Goal: Information Seeking & Learning: Learn about a topic

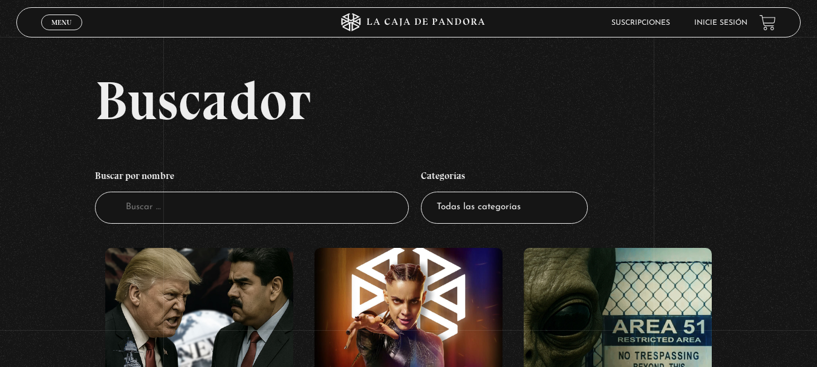
scroll to position [329, 0]
click at [287, 210] on input "Buscador" at bounding box center [252, 208] width 314 height 32
type input "amoloslunes"
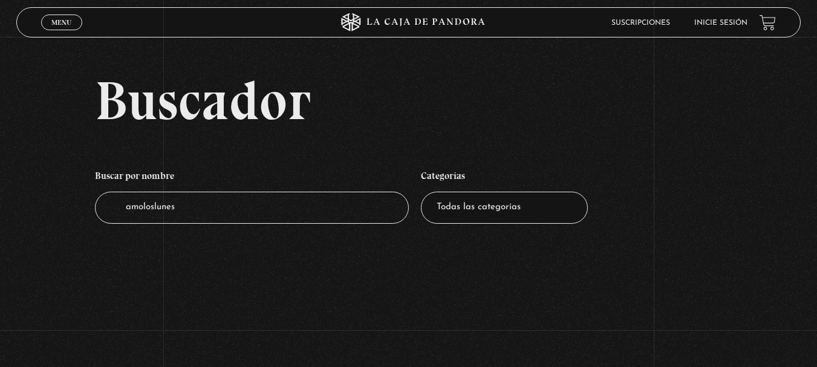
click at [287, 210] on input "amoloslunes" at bounding box center [252, 208] width 314 height 32
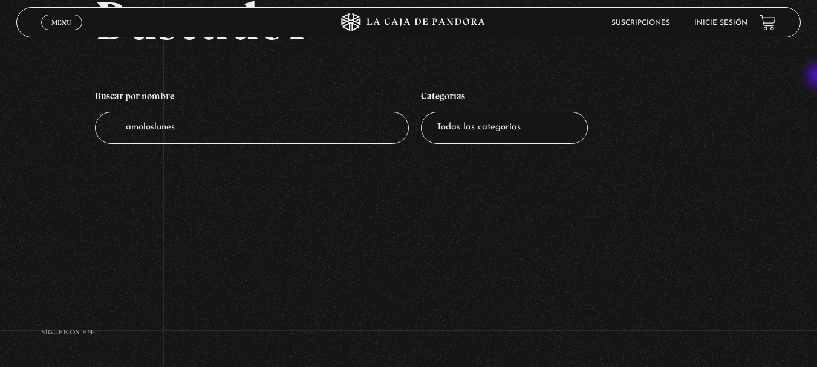
scroll to position [170, 0]
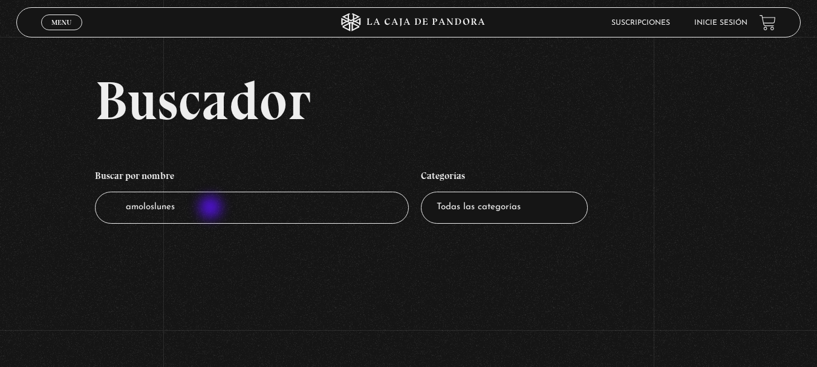
click at [212, 209] on input "amoloslunes" at bounding box center [252, 208] width 314 height 32
type input "a"
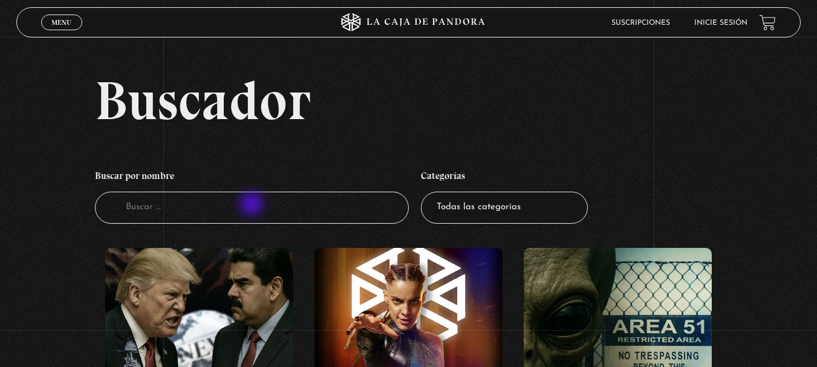
click at [253, 205] on input "Buscador" at bounding box center [252, 208] width 314 height 32
type input "entorno"
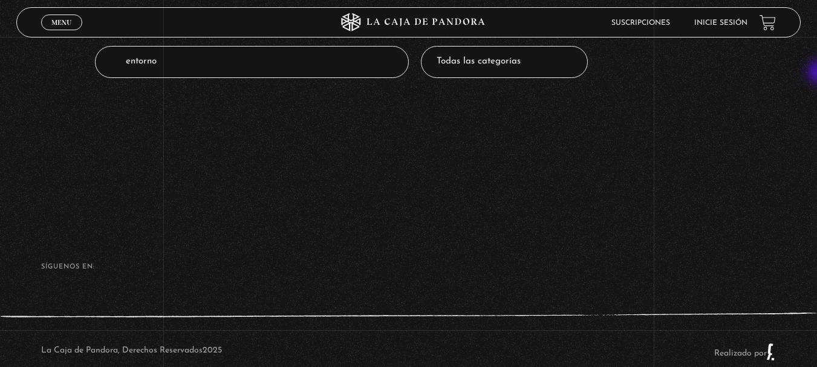
scroll to position [170, 0]
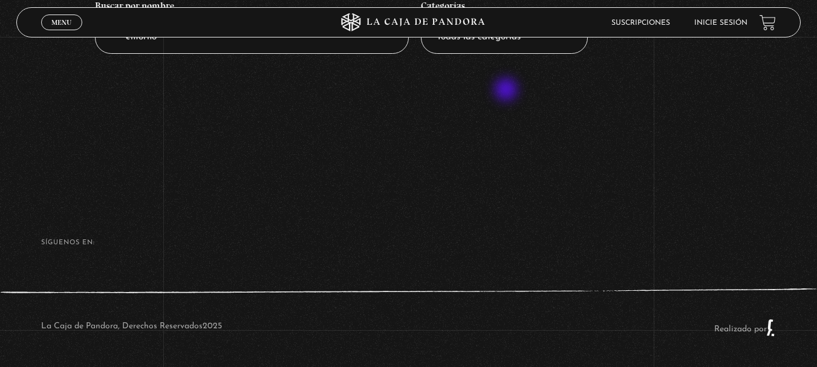
click at [507, 91] on section "Buscador Buscar por nombre Buscador entorno Categorías Todas las categorías 11:…" at bounding box center [408, 13] width 817 height 367
click at [66, 19] on span "Menu" at bounding box center [61, 22] width 20 height 7
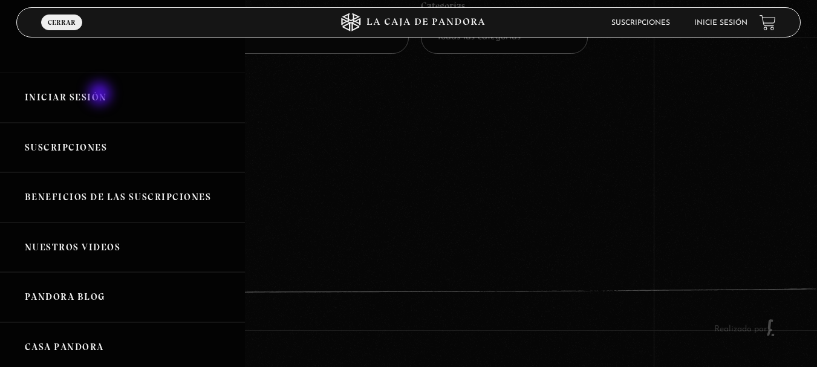
click at [101, 95] on link "Iniciar Sesión" at bounding box center [122, 98] width 245 height 50
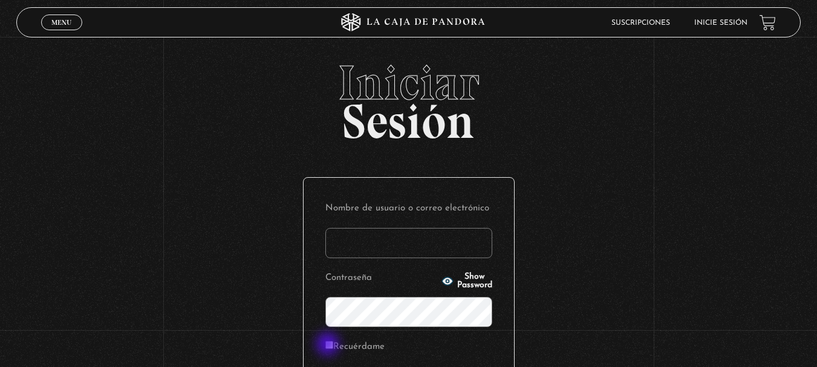
type input "lc.laura2316@gmail.com"
click at [329, 345] on div "Nombre de usuario o correo electrónico lc.laura2316@gmail.com Contraseña Show P…" at bounding box center [408, 302] width 210 height 248
click at [332, 344] on input "Recuérdame" at bounding box center [329, 345] width 8 height 8
checkbox input "true"
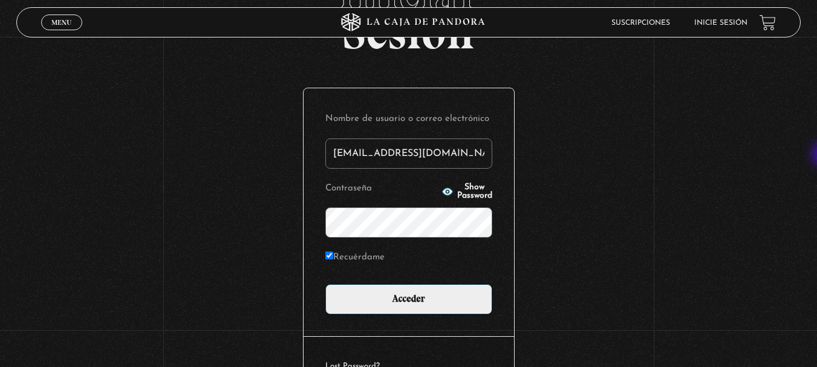
scroll to position [91, 0]
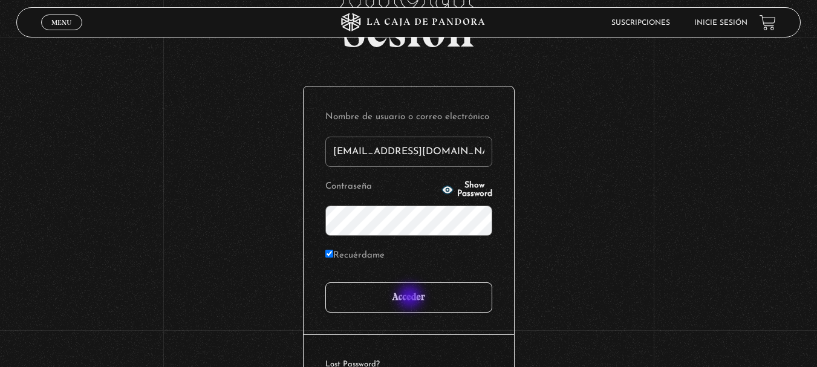
click at [411, 298] on input "Acceder" at bounding box center [408, 297] width 167 height 30
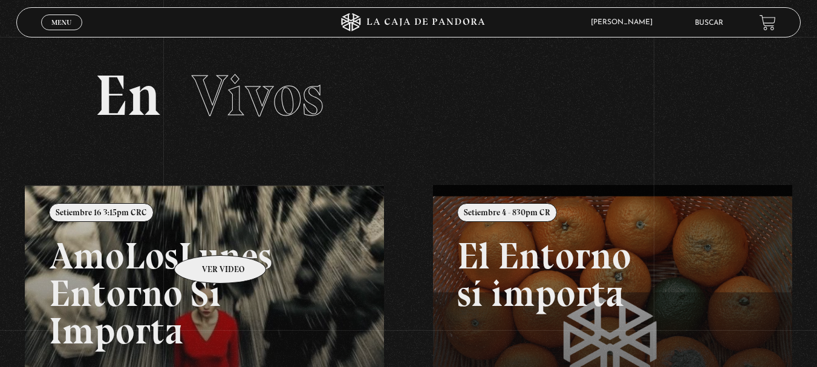
click at [204, 237] on link at bounding box center [433, 368] width 817 height 367
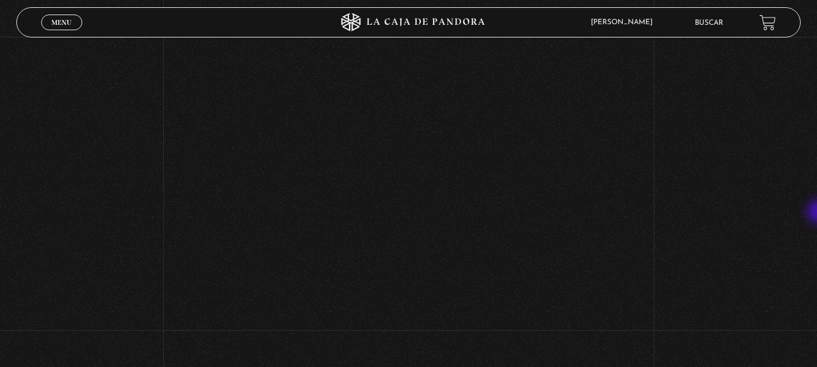
scroll to position [438, 0]
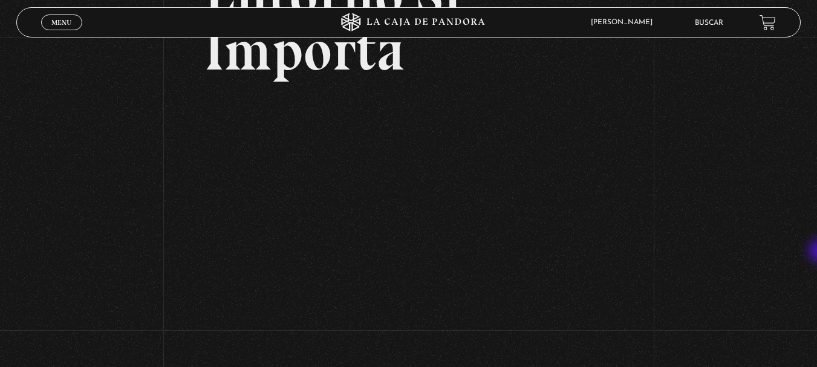
scroll to position [177, 0]
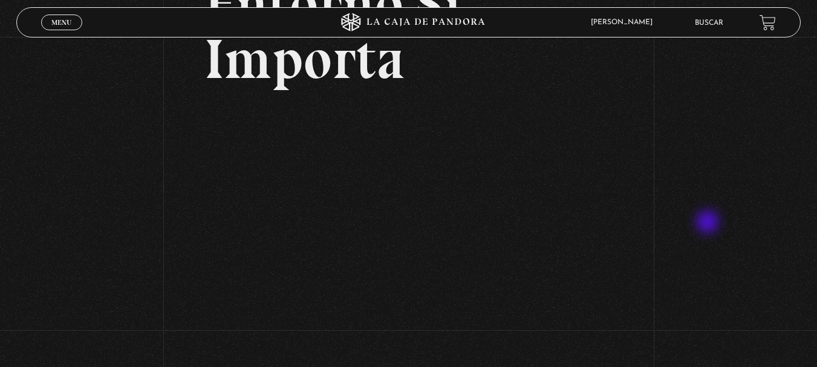
click at [708, 223] on div "Volver Setiembre 16 3:15pm CRC AmoLosLunes Entorno Sí Importa" at bounding box center [408, 251] width 817 height 783
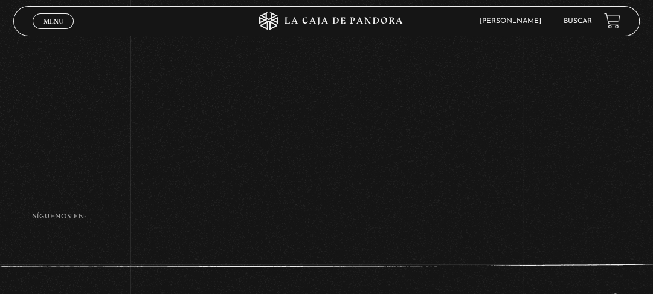
scroll to position [617, 0]
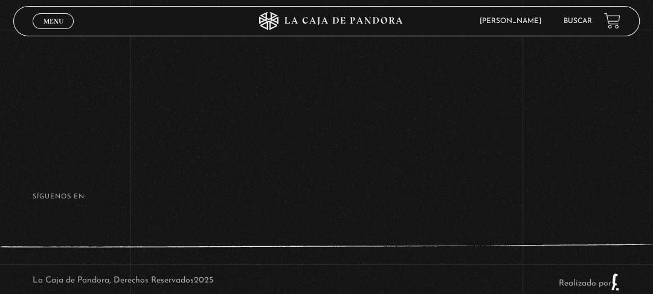
click at [450, 167] on footer "SÍguenos en: La Caja de Pandora, Derechos Reservados 2025 Realizado por" at bounding box center [326, 236] width 653 height 170
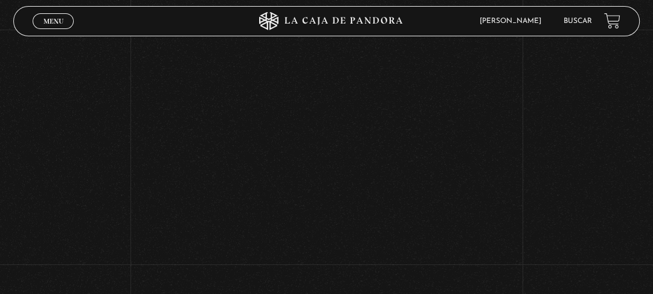
scroll to position [481, 0]
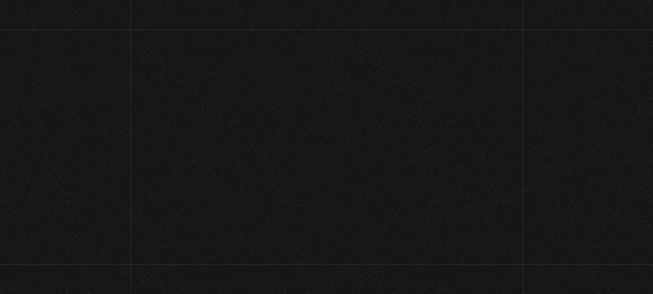
scroll to position [481, 0]
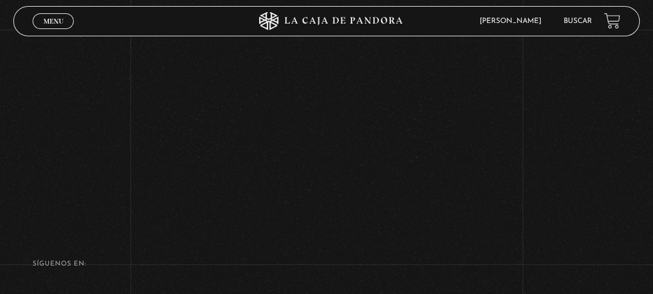
scroll to position [558, 0]
drag, startPoint x: 645, startPoint y: 114, endPoint x: 660, endPoint y: 167, distance: 55.9
click at [653, 167] on html "ingresar al sitio Ver Video Más Información Solicitar Por favor coloque su disp…" at bounding box center [326, 230] width 653 height 938
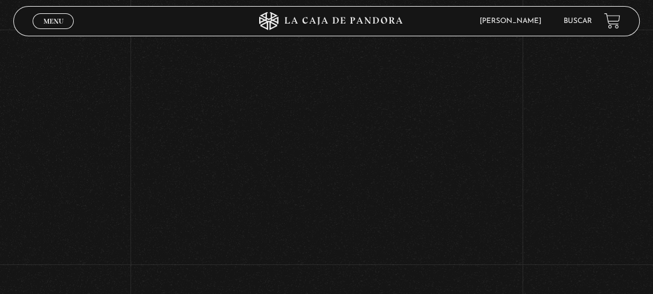
scroll to position [507, 0]
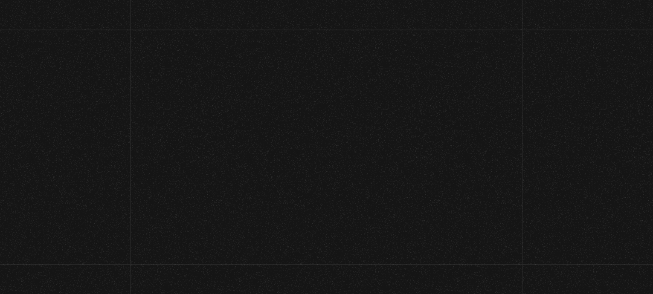
scroll to position [507, 0]
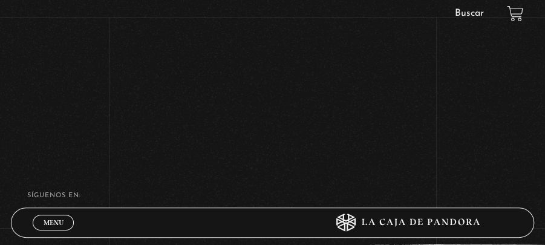
scroll to position [606, 0]
